Goal: Transaction & Acquisition: Purchase product/service

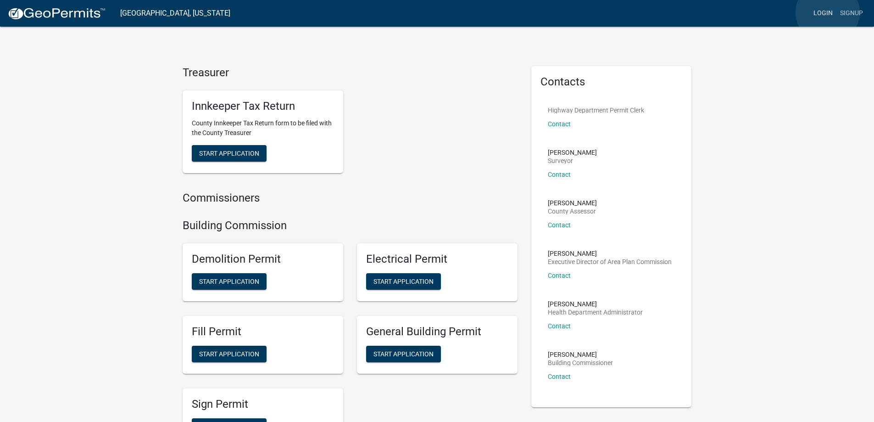
click at [828, 12] on link "Login" at bounding box center [823, 13] width 27 height 17
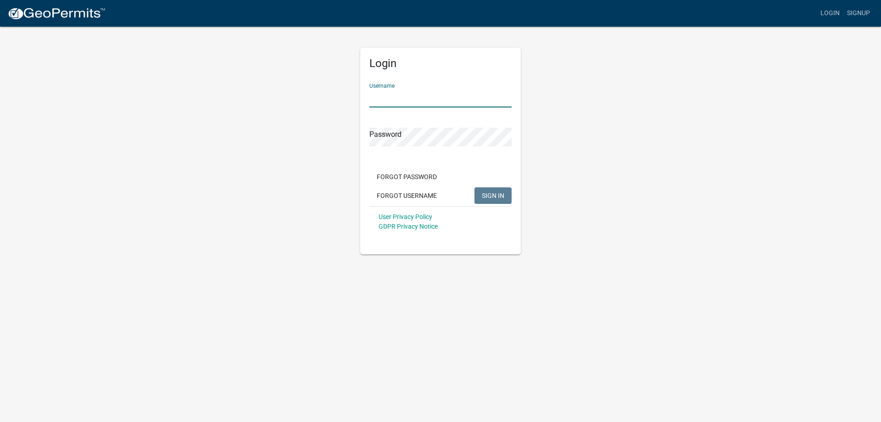
click at [415, 98] on input "Username" at bounding box center [440, 98] width 142 height 19
type input "jhack"
click at [475, 187] on button "SIGN IN" at bounding box center [493, 195] width 37 height 17
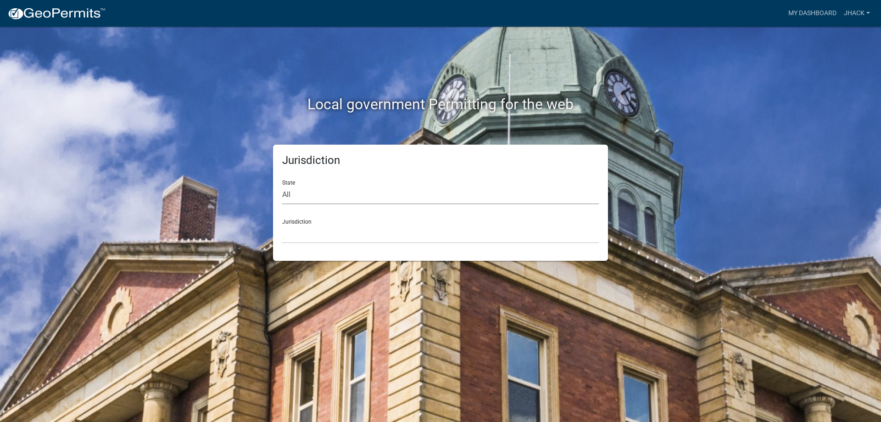
click at [307, 190] on select "All [US_STATE] [US_STATE] [US_STATE] [US_STATE] [US_STATE] [US_STATE] [US_STATE…" at bounding box center [440, 194] width 317 height 19
select select "[US_STATE]"
click at [282, 185] on select "All [US_STATE] [US_STATE] [US_STATE] [US_STATE] [US_STATE] [US_STATE] [US_STATE…" at bounding box center [440, 194] width 317 height 19
click at [302, 234] on select "City of [GEOGRAPHIC_DATA], [US_STATE] City of [GEOGRAPHIC_DATA], [US_STATE] Cit…" at bounding box center [440, 233] width 317 height 19
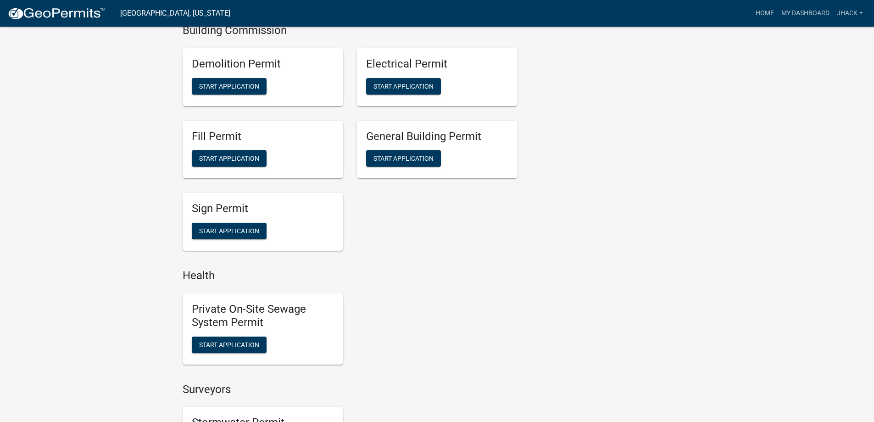
scroll to position [413, 0]
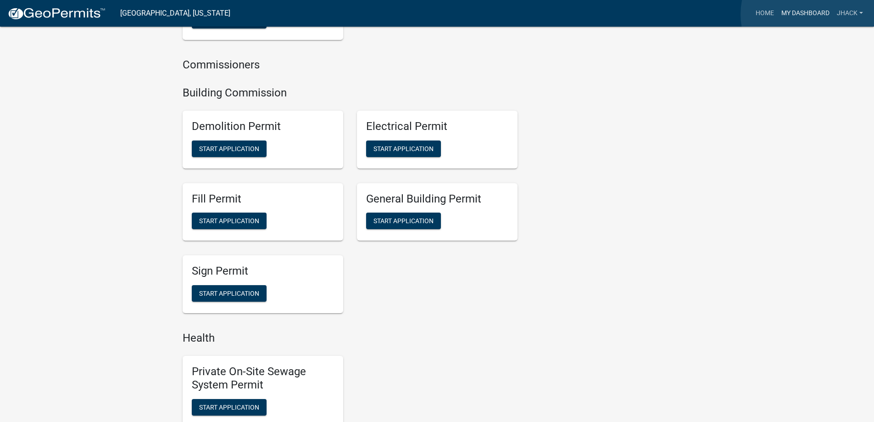
click at [810, 14] on link "My Dashboard" at bounding box center [806, 13] width 56 height 17
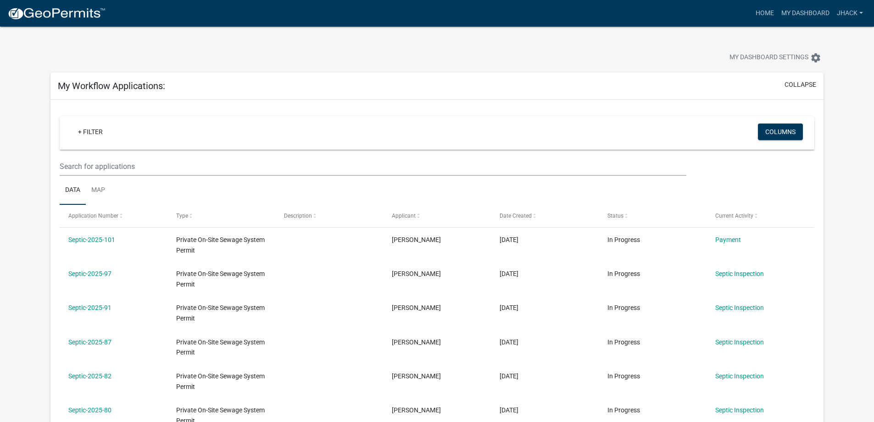
click at [458, 229] on datatable-body-cell "[PERSON_NAME]" at bounding box center [437, 245] width 108 height 34
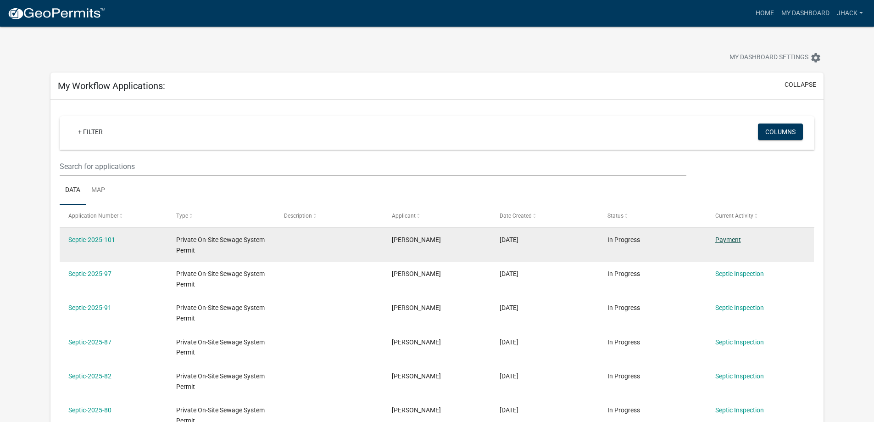
click at [717, 237] on link "Payment" at bounding box center [728, 239] width 26 height 7
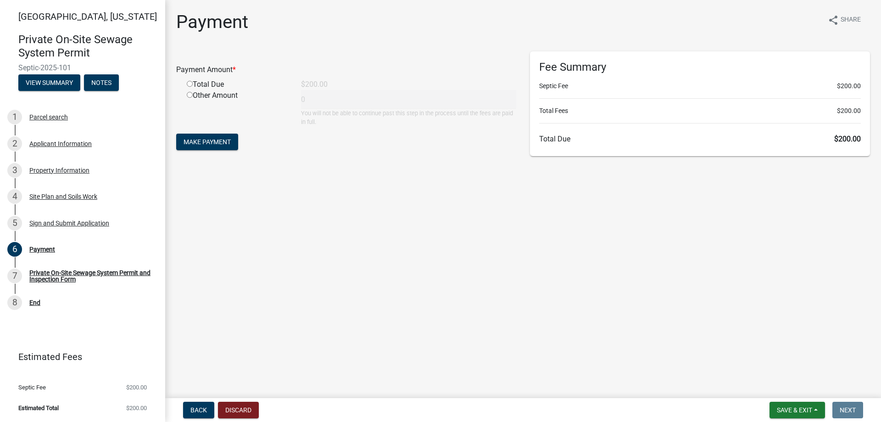
click at [191, 86] on input "radio" at bounding box center [190, 84] width 6 height 6
radio input "true"
type input "200"
click at [204, 141] on span "Make Payment" at bounding box center [207, 141] width 47 height 7
